Goal: Information Seeking & Learning: Learn about a topic

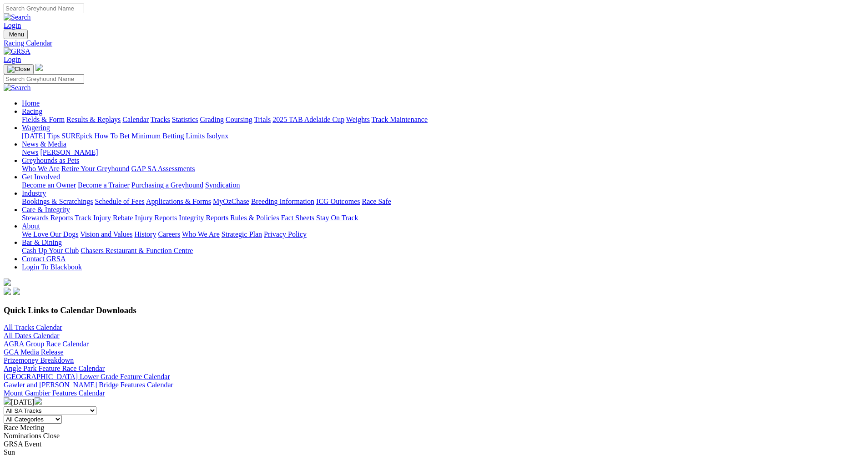
click at [65, 116] on link "Fields & Form" at bounding box center [43, 120] width 43 height 8
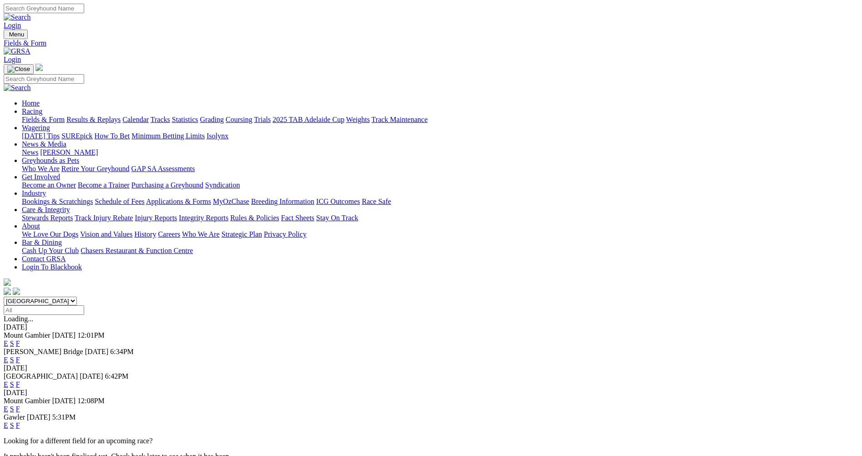
click at [8, 356] on link "E" at bounding box center [6, 360] width 5 height 8
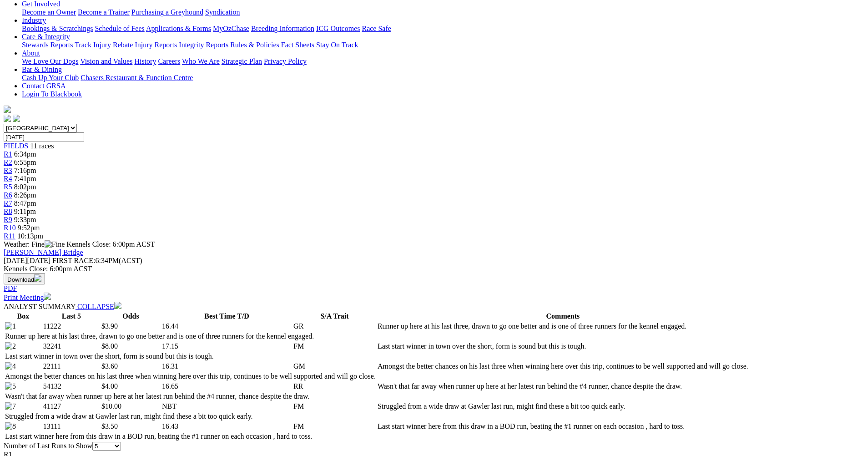
scroll to position [227, 0]
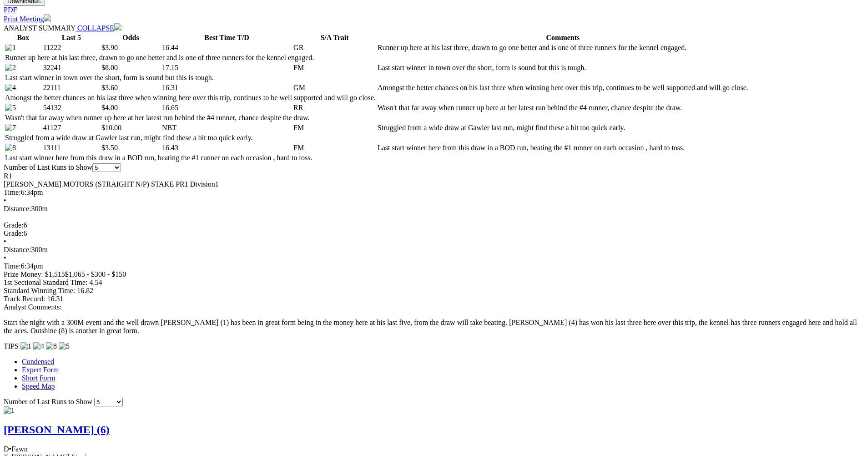
scroll to position [455, 0]
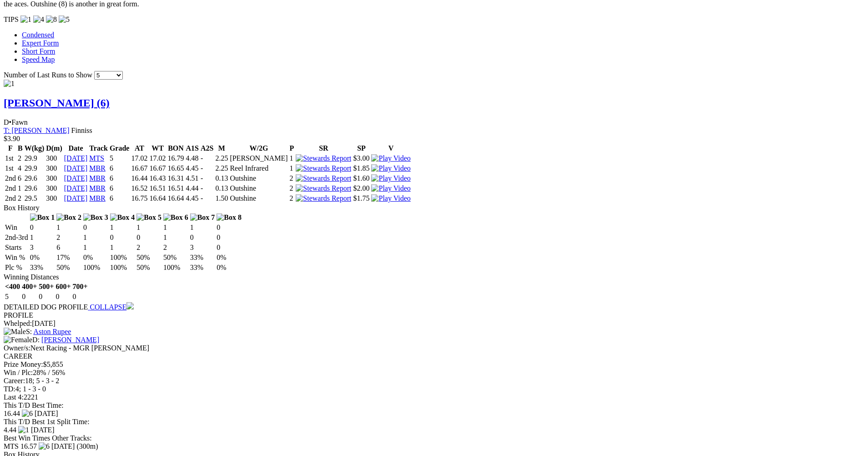
scroll to position [819, 0]
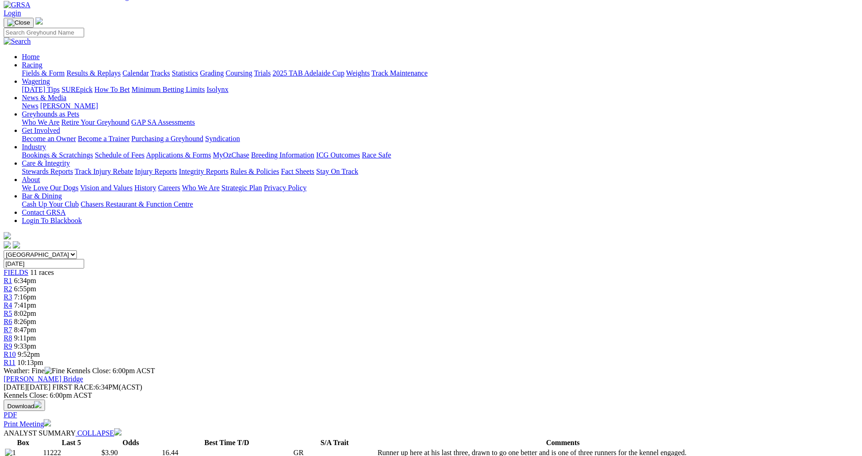
scroll to position [45, 0]
click at [269, 286] on div "R2 6:55pm" at bounding box center [431, 290] width 855 height 8
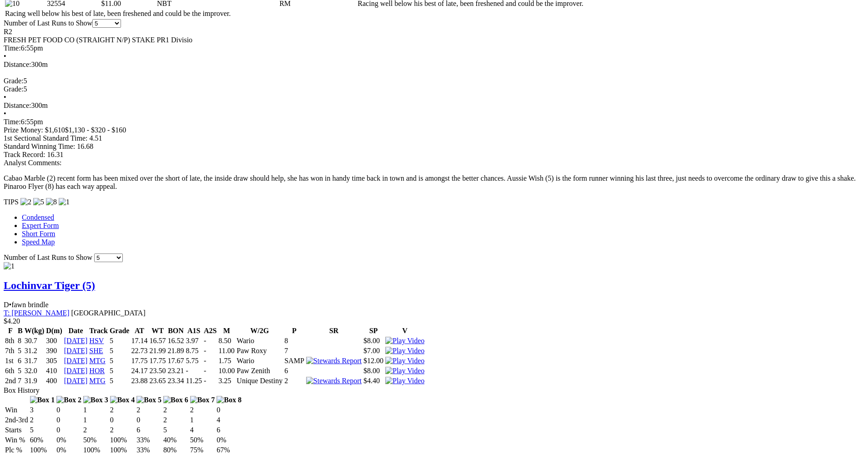
scroll to position [637, 0]
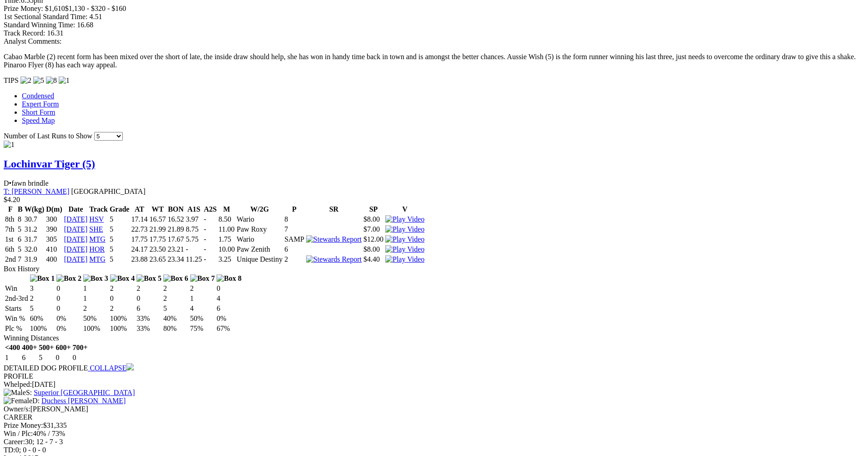
scroll to position [773, 0]
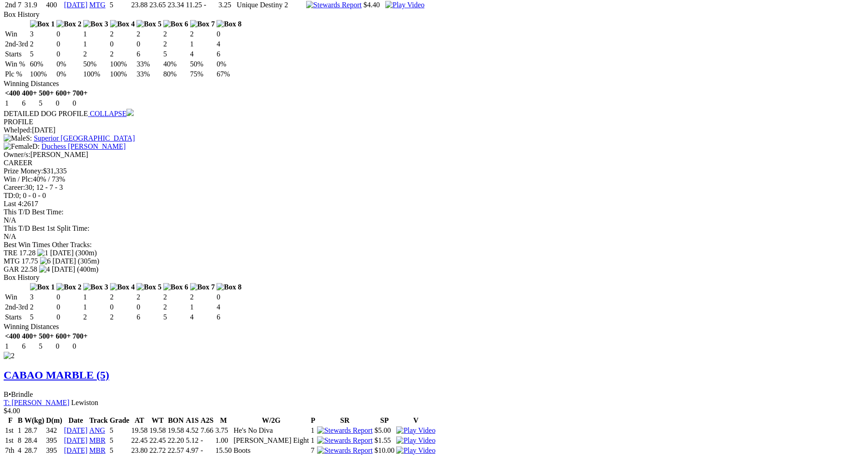
scroll to position [1056, 0]
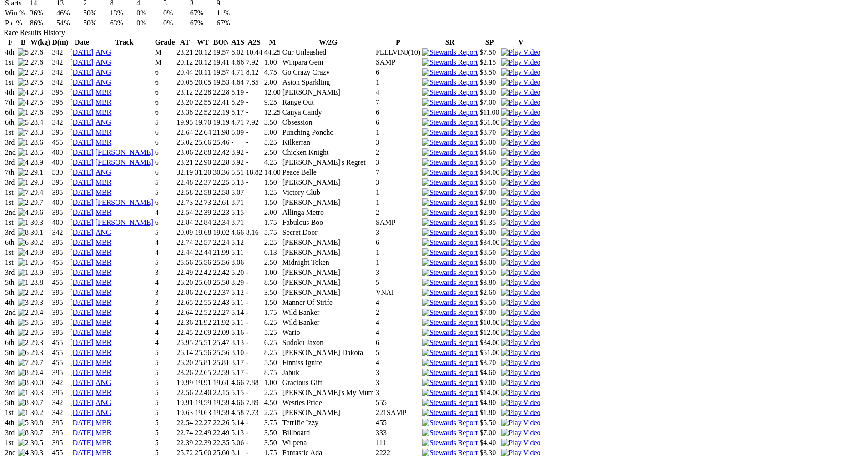
scroll to position [728, 0]
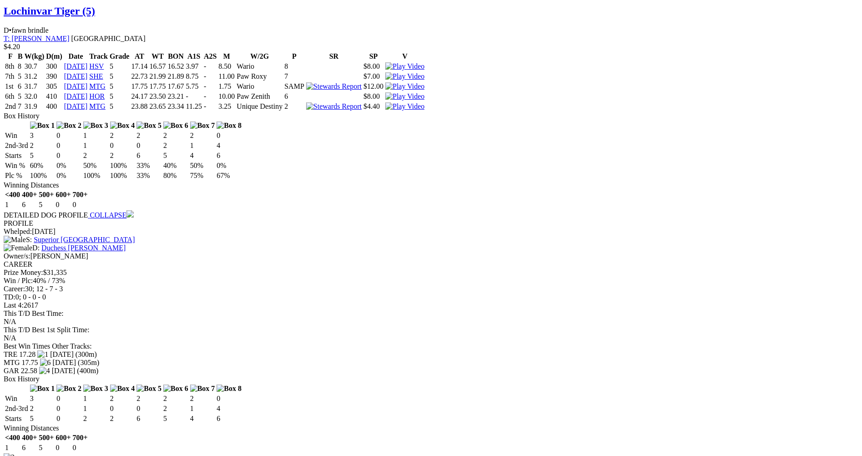
scroll to position [955, 0]
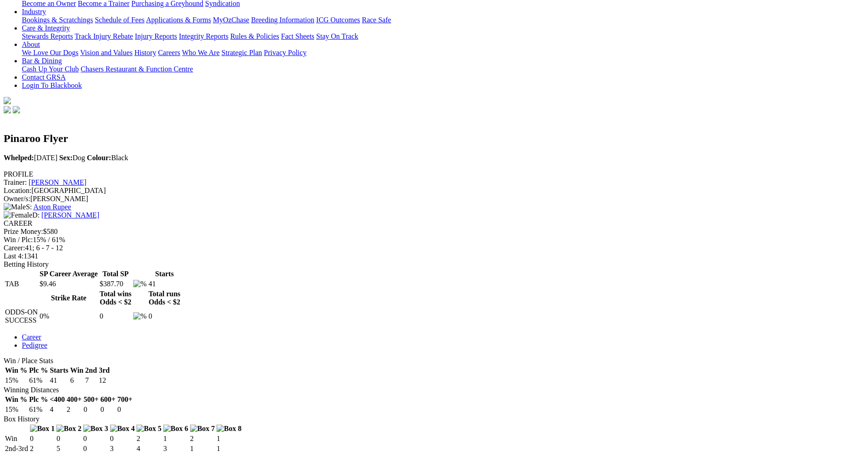
scroll to position [182, 0]
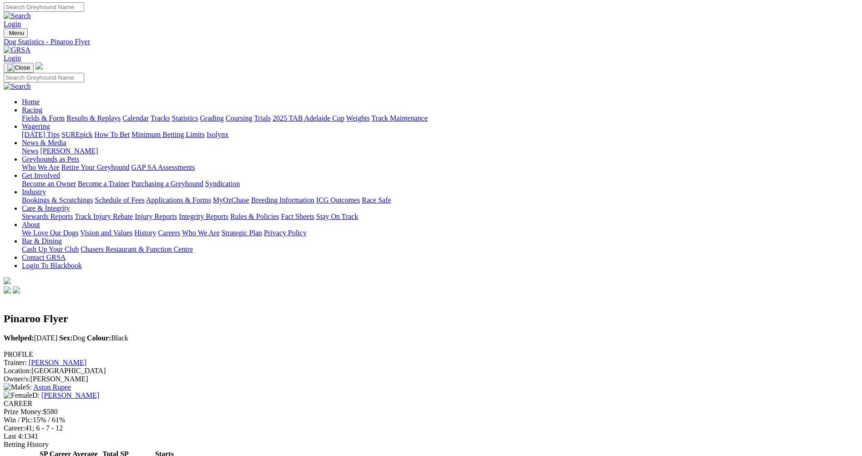
scroll to position [0, 0]
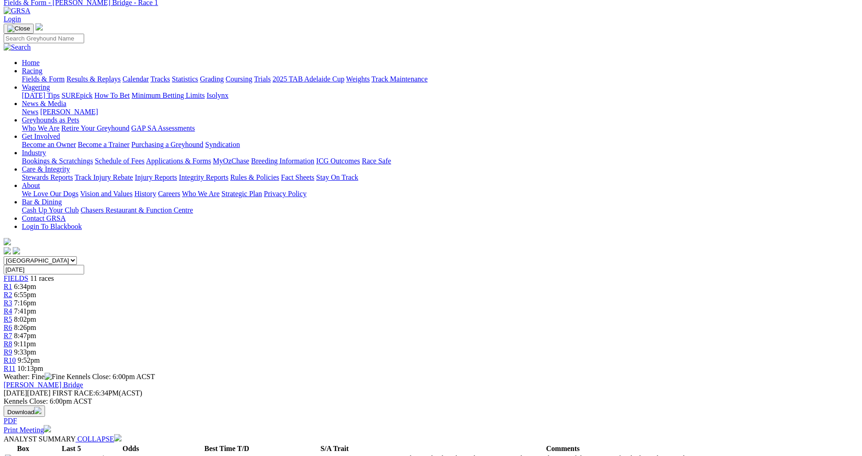
scroll to position [22, 0]
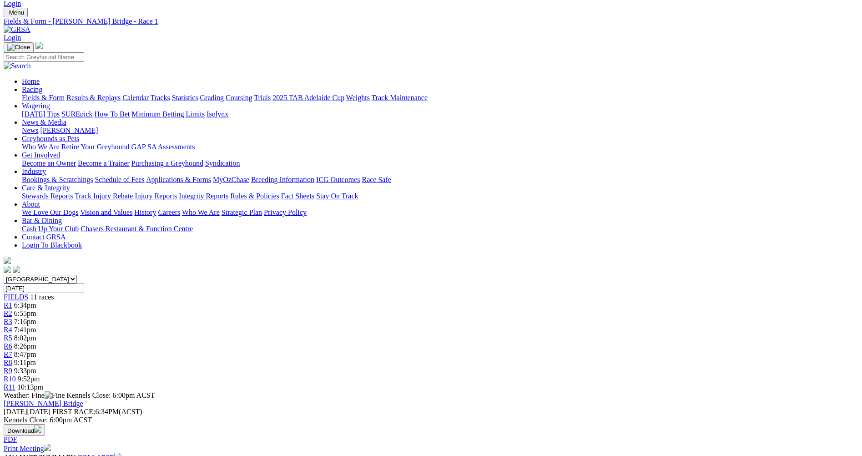
click at [12, 309] on span "R2" at bounding box center [8, 313] width 9 height 8
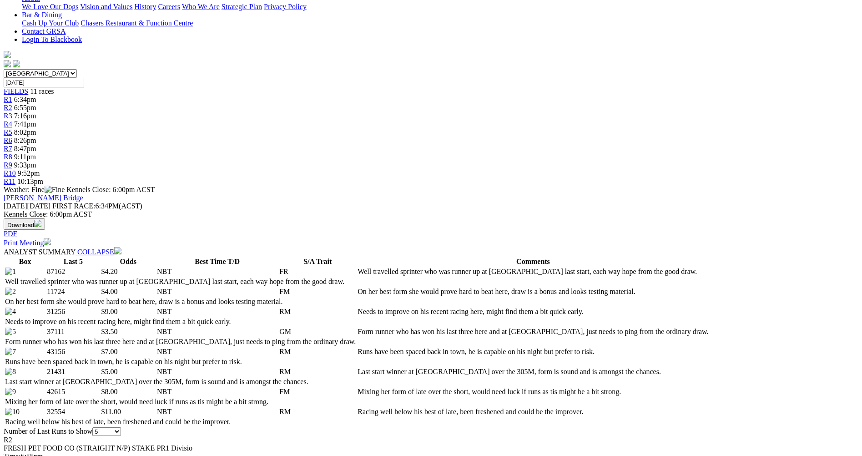
scroll to position [273, 0]
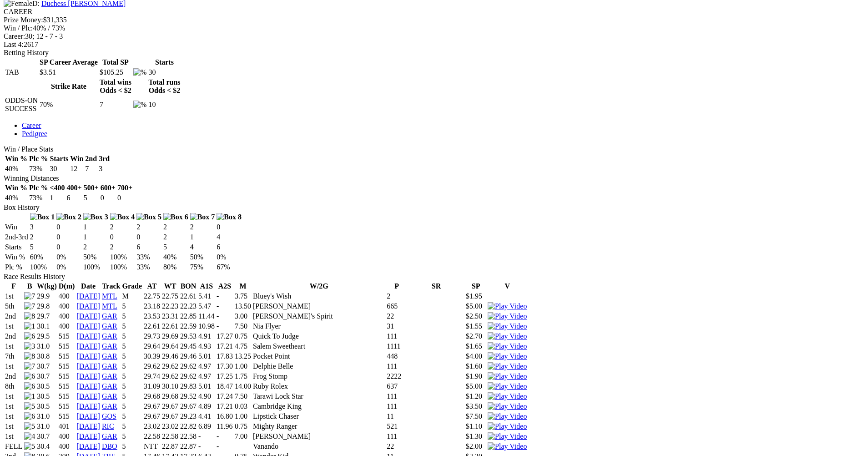
scroll to position [409, 0]
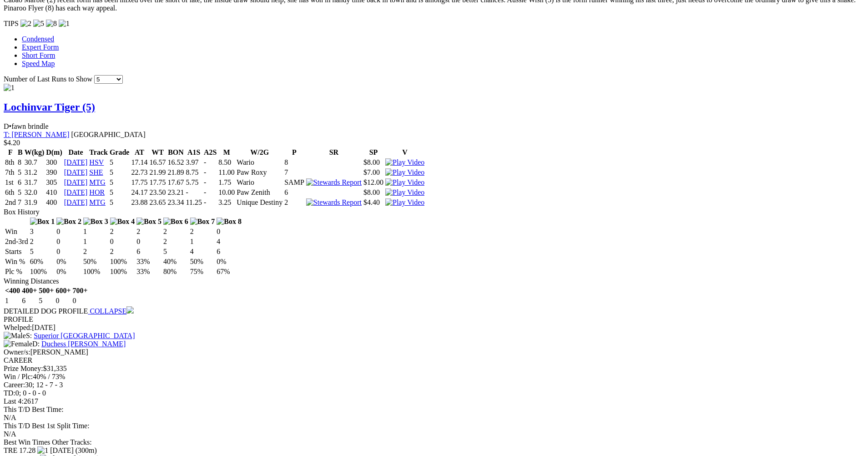
scroll to position [819, 0]
